Goal: Task Accomplishment & Management: Manage account settings

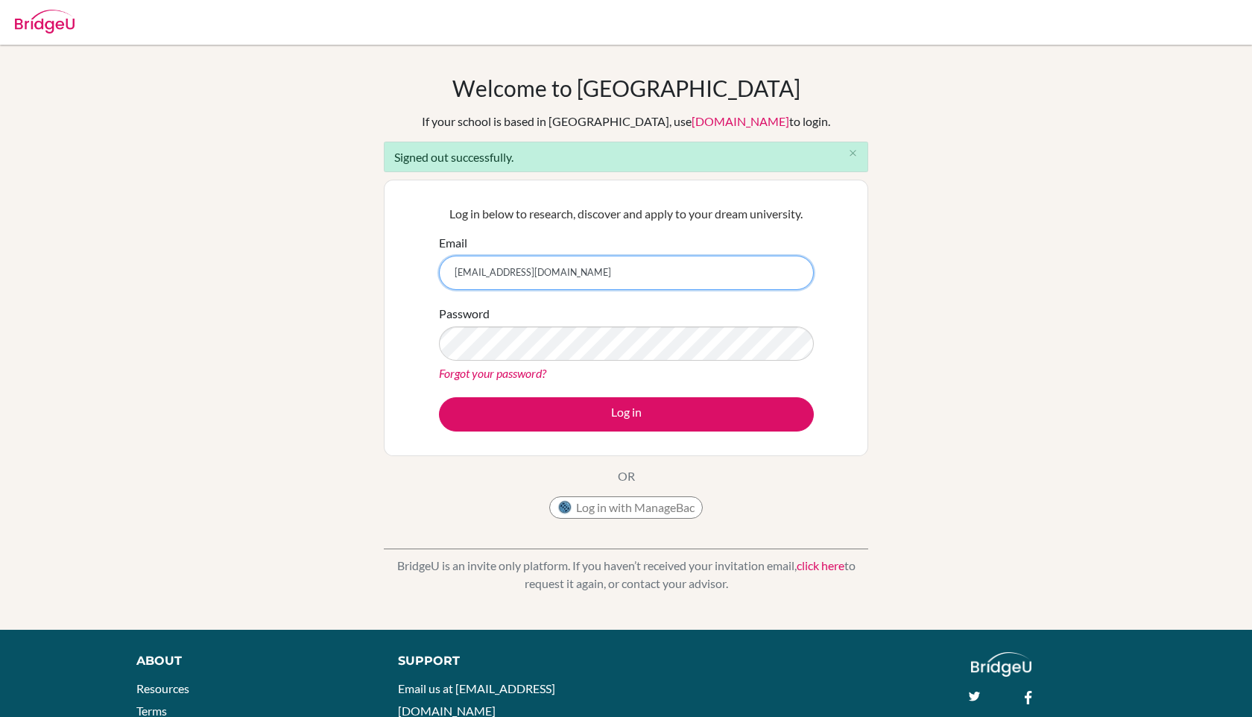
click at [476, 271] on input "stud.zchen@sistokyo.jp" at bounding box center [626, 273] width 375 height 34
click at [569, 273] on input "stud.zhchen@sistokyo.jp" at bounding box center [626, 273] width 375 height 34
drag, startPoint x: 475, startPoint y: 271, endPoint x: 443, endPoint y: 270, distance: 32.1
click at [443, 270] on input "stud.zhchen@sistokyo.jp" at bounding box center [626, 273] width 375 height 34
click at [571, 280] on input "[EMAIL_ADDRESS][DOMAIN_NAME]" at bounding box center [626, 273] width 375 height 34
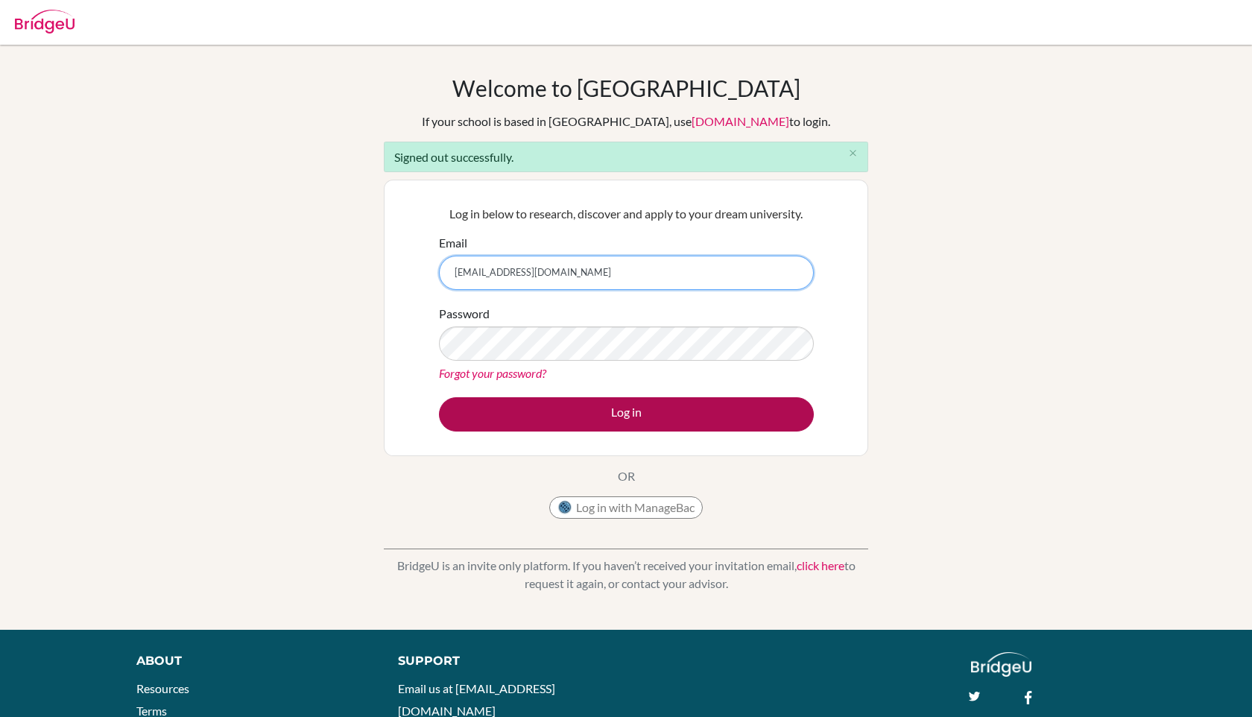
type input "[EMAIL_ADDRESS][DOMAIN_NAME]"
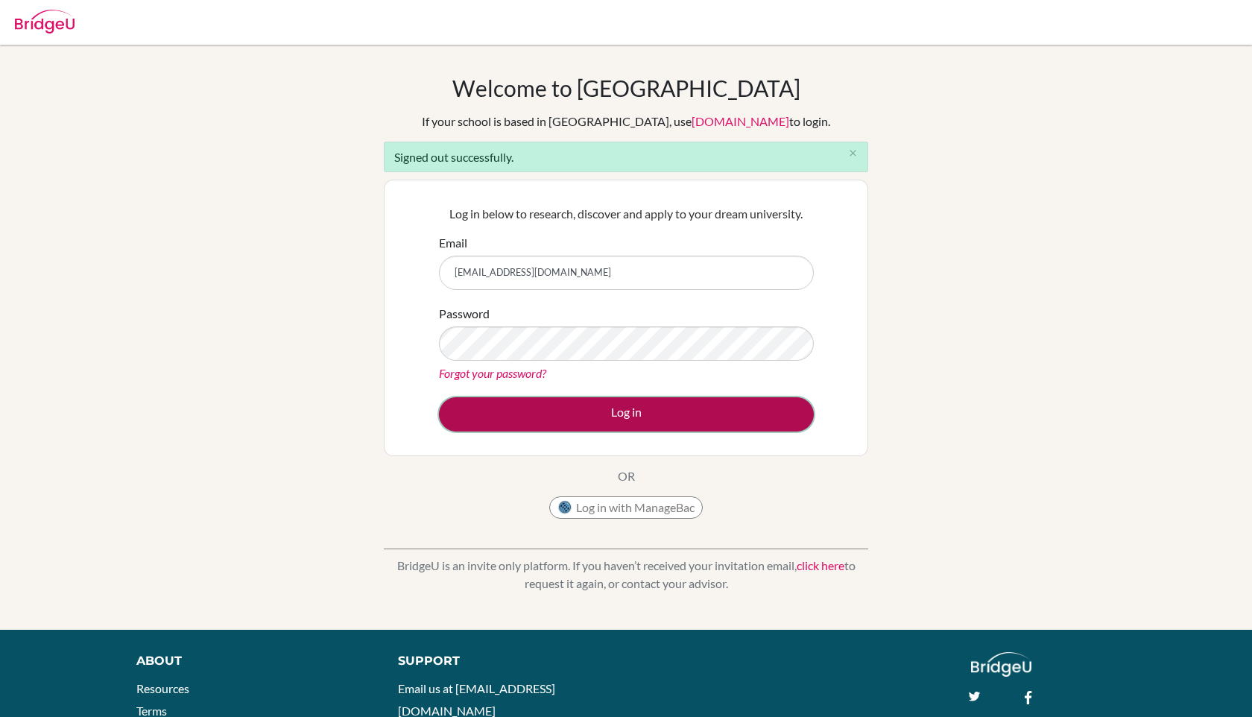
click at [572, 413] on button "Log in" at bounding box center [626, 414] width 375 height 34
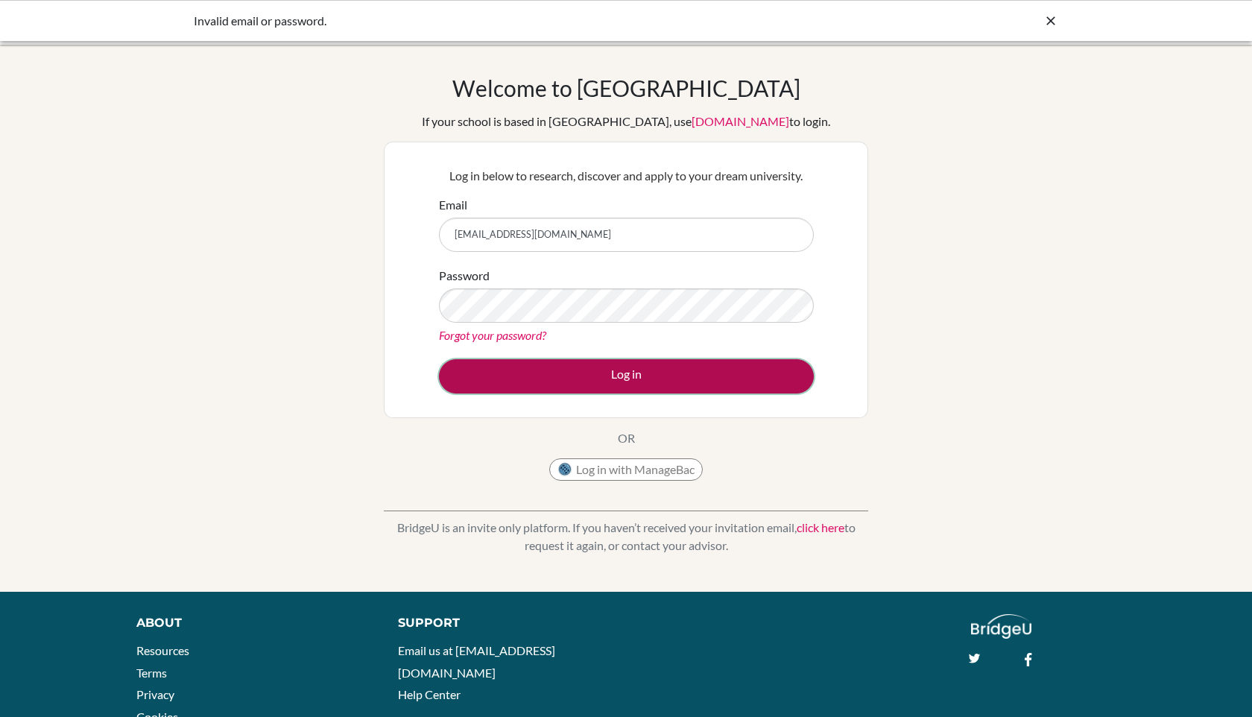
click at [762, 377] on button "Log in" at bounding box center [626, 376] width 375 height 34
